Goal: Transaction & Acquisition: Purchase product/service

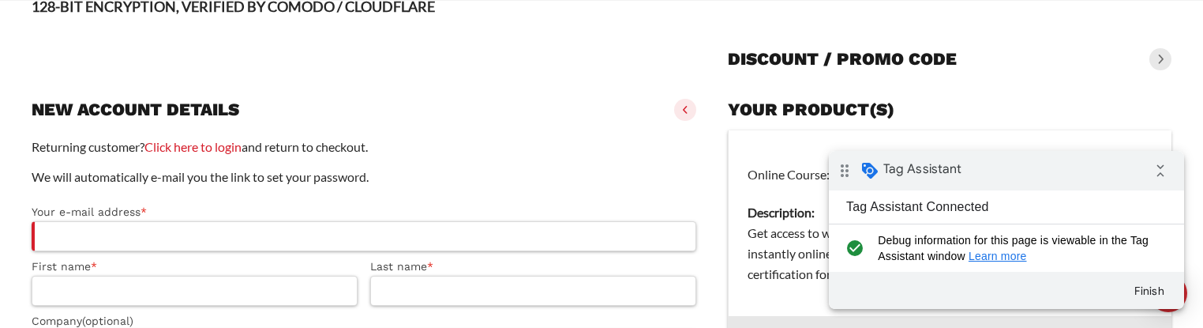
scroll to position [189, 0]
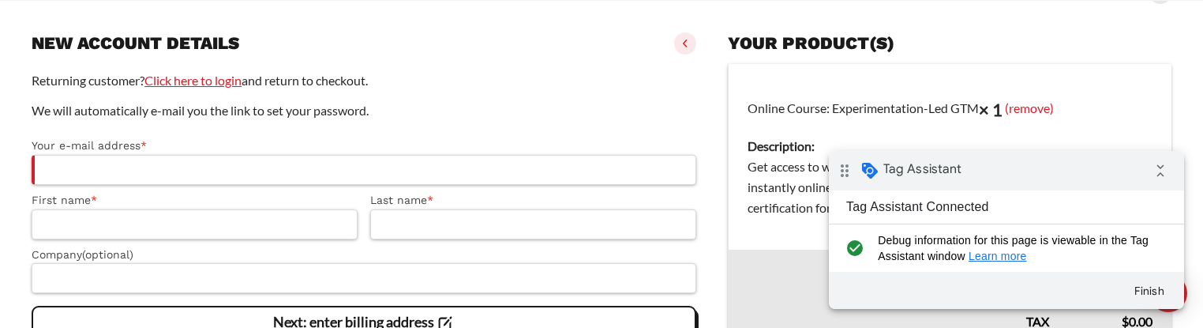
click at [189, 82] on link "Click here to login" at bounding box center [192, 80] width 97 height 15
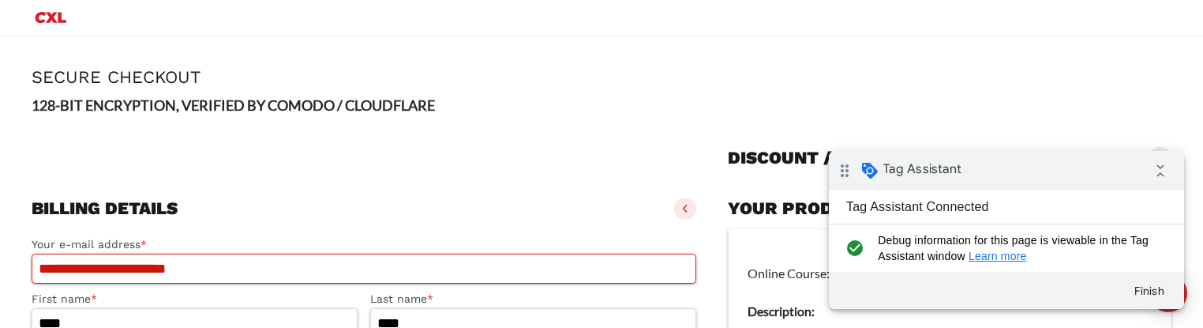
drag, startPoint x: 1165, startPoint y: 170, endPoint x: 851, endPoint y: 188, distance: 314.7
click at [1165, 170] on icon "collapse_all" at bounding box center [1161, 171] width 32 height 32
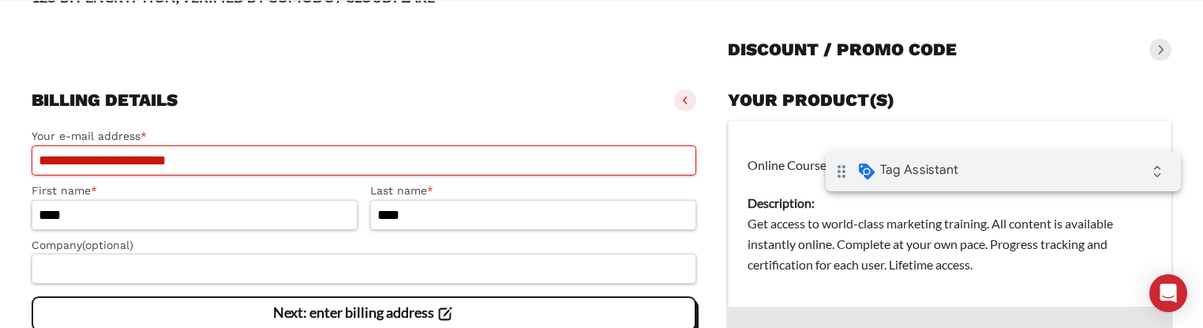
scroll to position [117, 0]
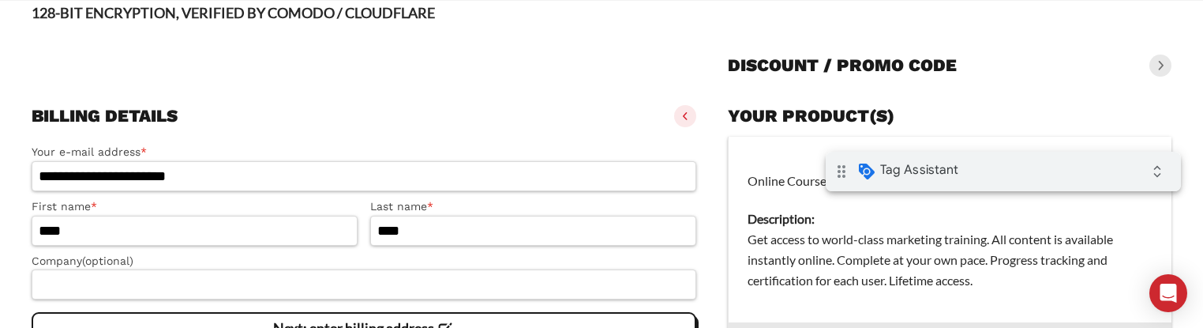
click at [1164, 62] on span at bounding box center [1160, 65] width 22 height 22
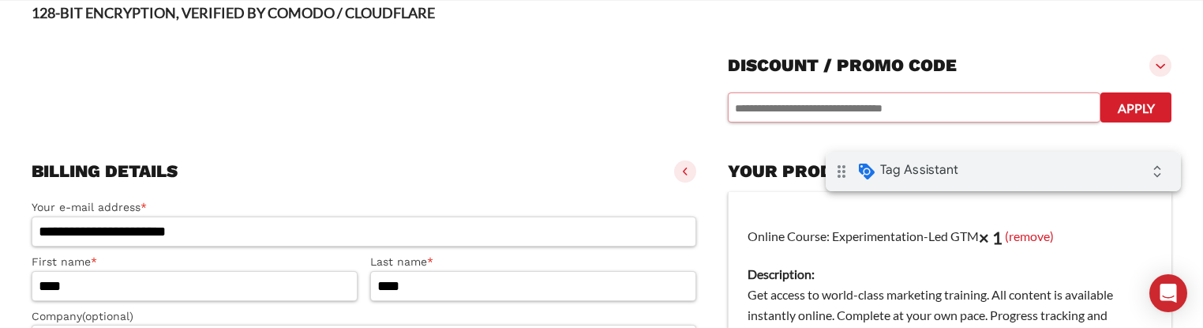
click at [764, 105] on input "text" at bounding box center [914, 107] width 373 height 30
paste input "*********"
type input "*********"
drag, startPoint x: 1138, startPoint y: 98, endPoint x: 1011, endPoint y: 152, distance: 138.0
click at [1136, 99] on button "Apply" at bounding box center [1135, 107] width 71 height 30
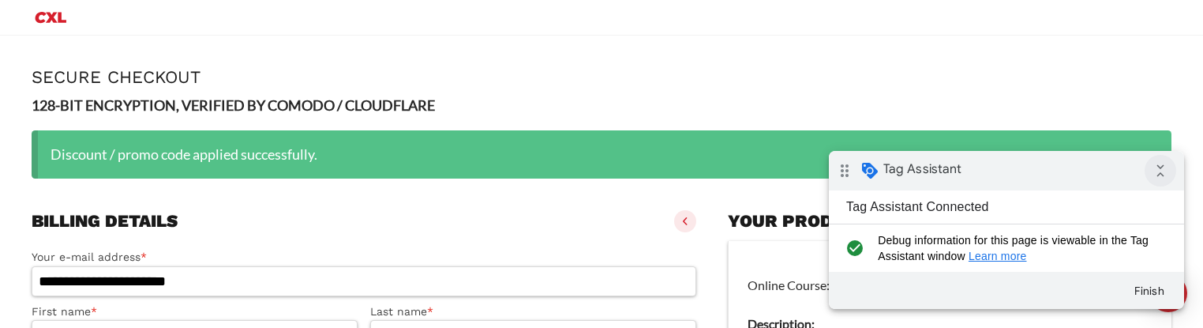
click at [1162, 170] on icon "collapse_all" at bounding box center [1161, 171] width 32 height 32
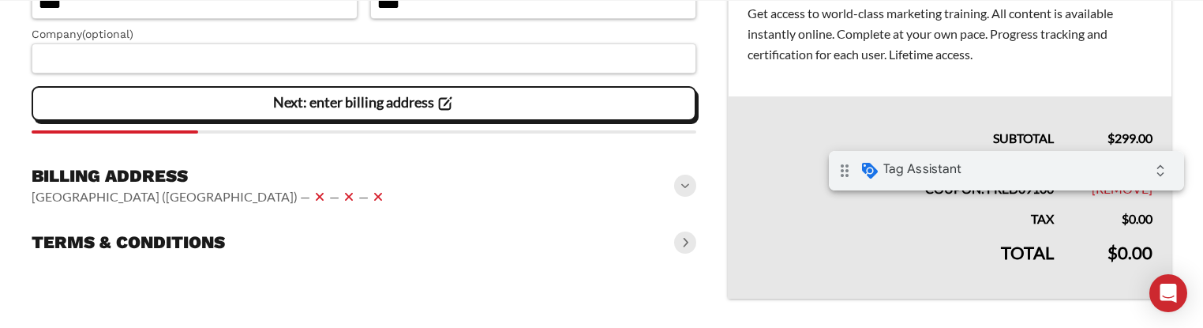
scroll to position [366, 0]
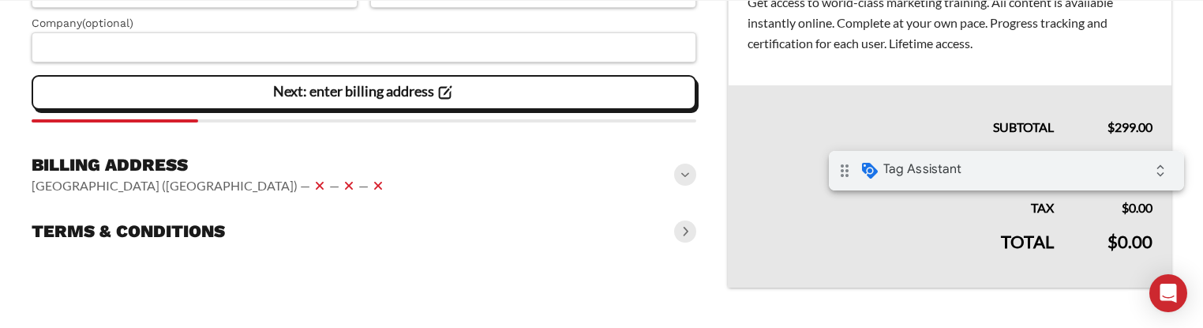
click at [691, 175] on span at bounding box center [685, 174] width 22 height 22
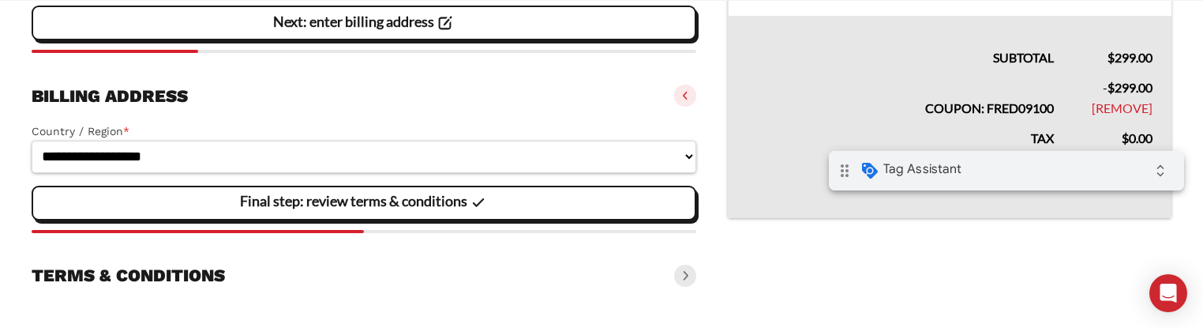
scroll to position [436, 0]
click at [681, 275] on span at bounding box center [685, 275] width 22 height 22
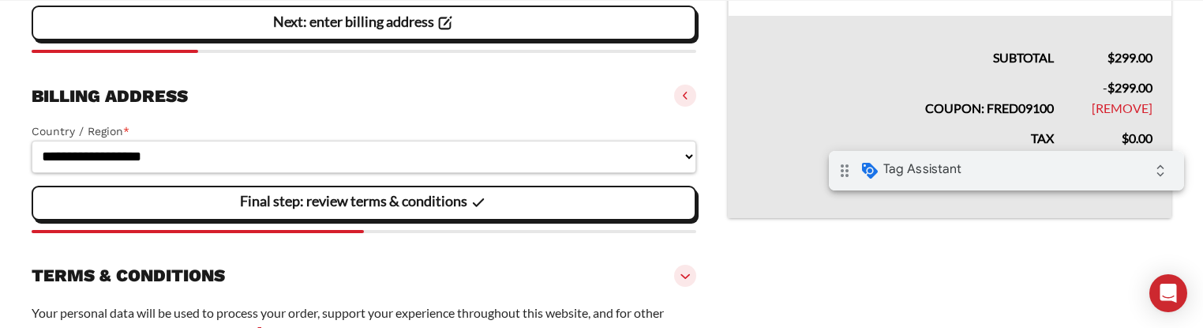
scroll to position [641, 0]
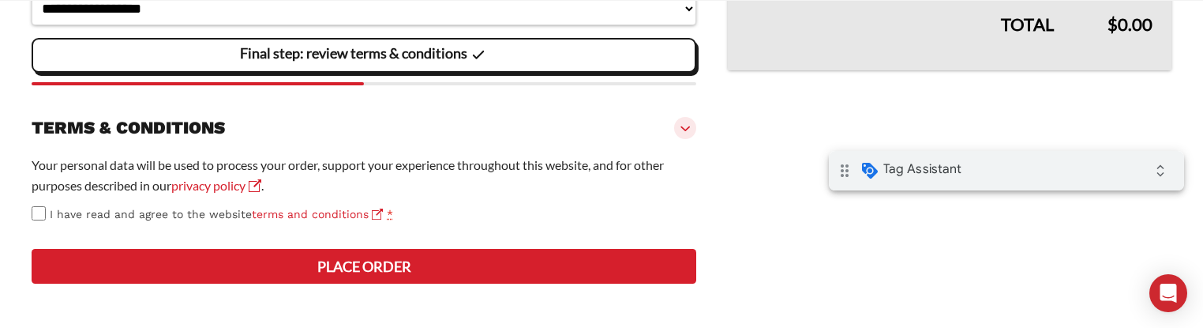
click at [350, 271] on button "Place order" at bounding box center [364, 266] width 665 height 35
